Goal: Navigation & Orientation: Find specific page/section

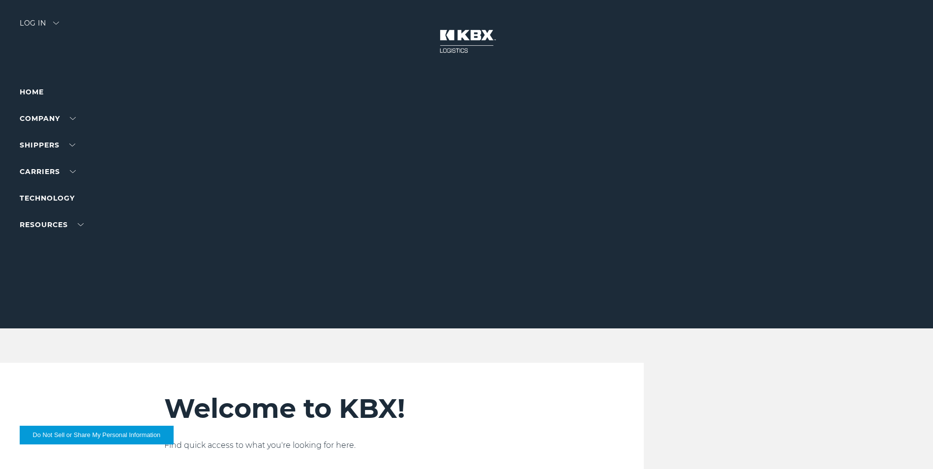
click at [52, 19] on div at bounding box center [470, 164] width 940 height 328
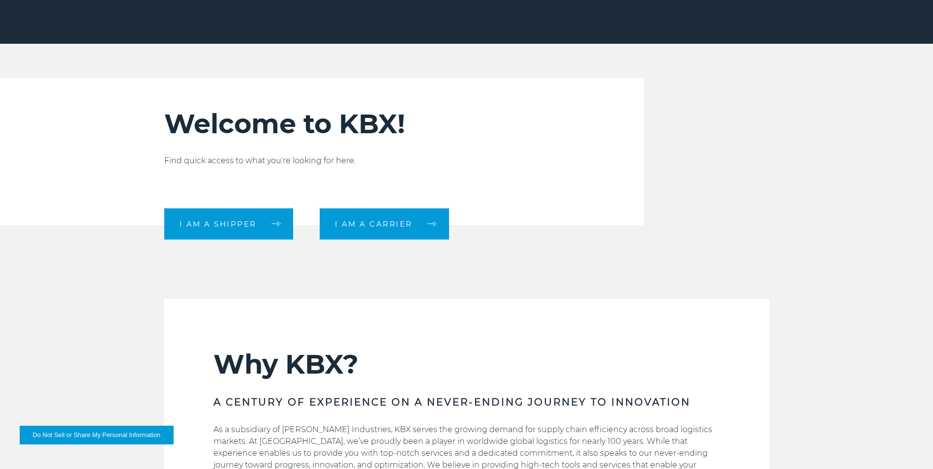
scroll to position [295, 0]
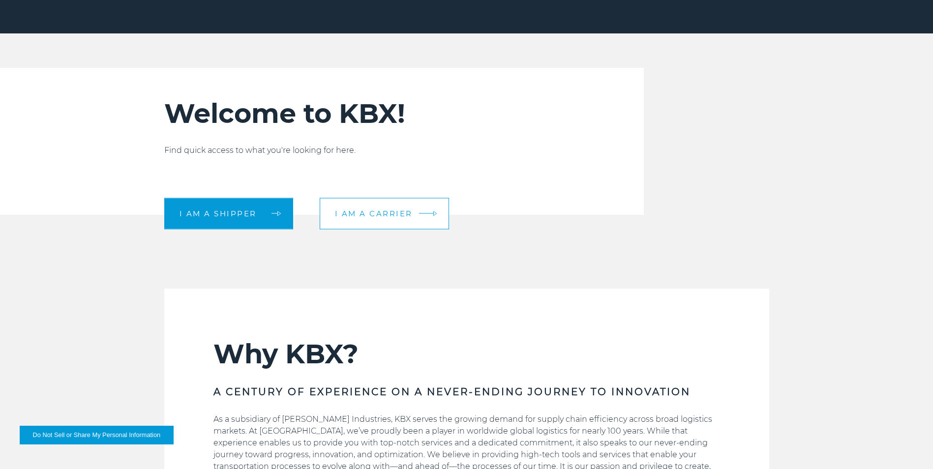
click at [413, 226] on link "I am a carrier" at bounding box center [384, 213] width 129 height 31
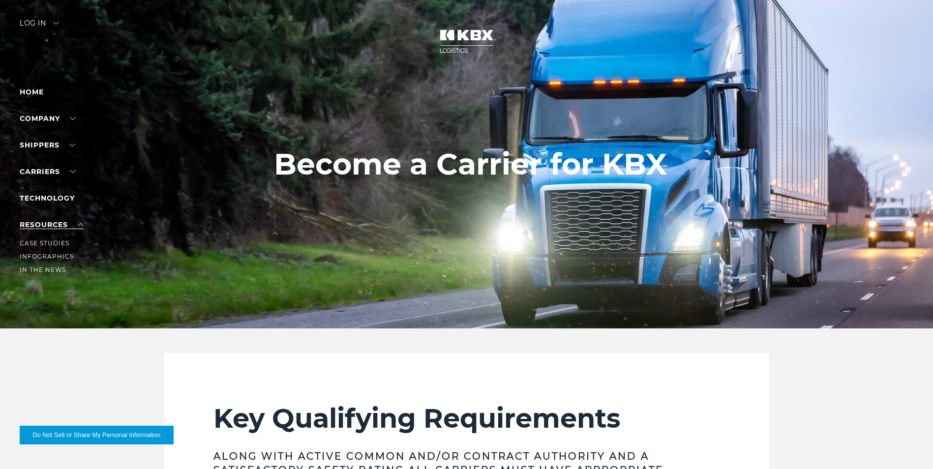
drag, startPoint x: 38, startPoint y: 214, endPoint x: 37, endPoint y: 223, distance: 9.4
click at [38, 218] on ul "Home Company About Us Careers Contact Us SHIPPERS Our Solutions Trucking Intern…" at bounding box center [63, 180] width 86 height 189
click at [37, 223] on link "RESOURCES" at bounding box center [52, 224] width 64 height 9
click at [60, 193] on li "Technology" at bounding box center [63, 198] width 86 height 12
click at [60, 196] on link "Technology" at bounding box center [47, 198] width 55 height 9
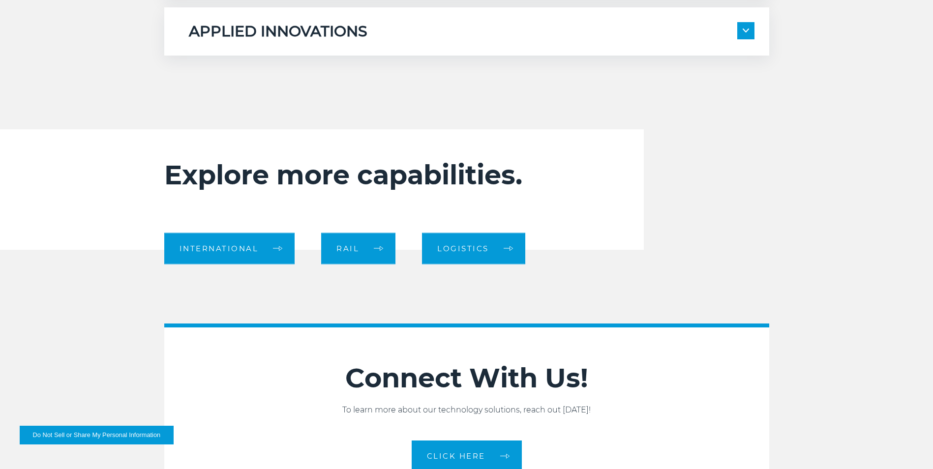
scroll to position [885, 0]
